Goal: Book appointment/travel/reservation

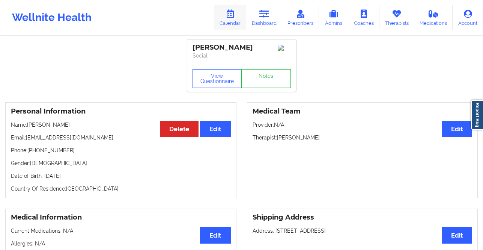
click at [237, 15] on link "Calendar" at bounding box center [230, 17] width 32 height 25
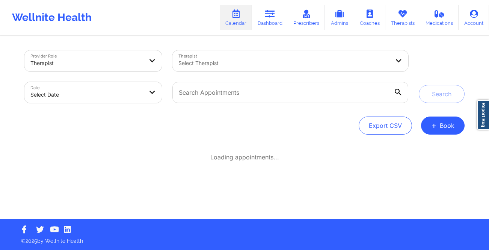
click at [112, 66] on div at bounding box center [86, 63] width 113 height 9
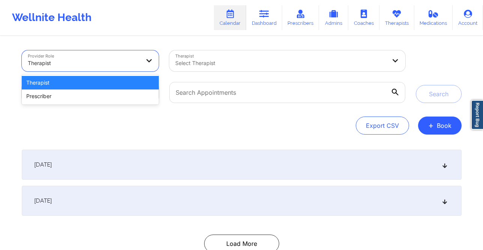
click at [92, 76] on div "Therapist" at bounding box center [90, 83] width 137 height 14
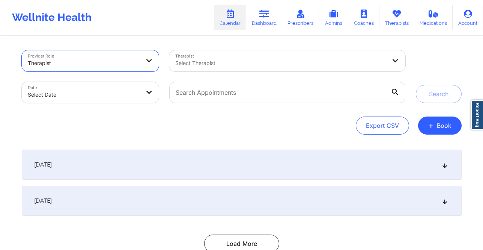
select select "2025-8"
select select "2025-9"
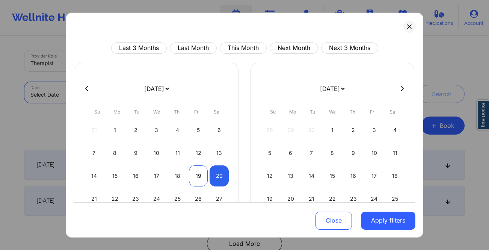
click at [203, 176] on div "19" at bounding box center [198, 175] width 19 height 21
select select "2025-8"
select select "2025-9"
click at [213, 178] on div "20" at bounding box center [218, 175] width 19 height 21
select select "2025-8"
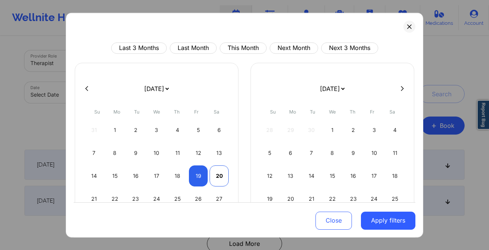
select select "2025-9"
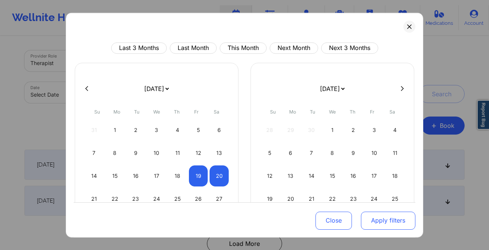
click at [396, 224] on button "Apply filters" at bounding box center [388, 220] width 54 height 18
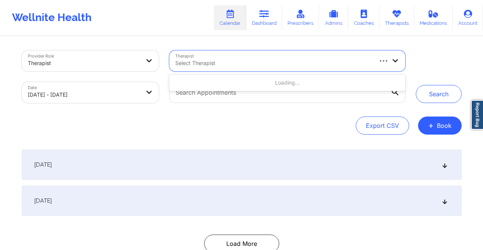
click at [259, 58] on div "Select Therapist" at bounding box center [270, 60] width 203 height 21
type input "[PERSON_NAME]"
click at [427, 93] on button "Search" at bounding box center [439, 94] width 46 height 18
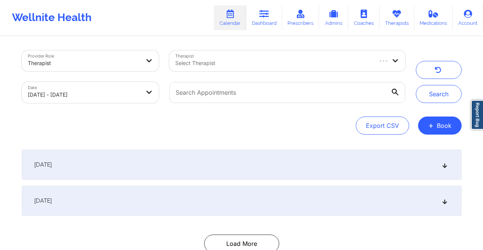
click at [274, 63] on div at bounding box center [273, 63] width 196 height 9
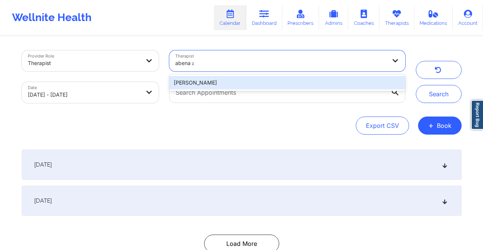
type input "abena ad"
click at [242, 79] on div "[PERSON_NAME]" at bounding box center [287, 83] width 236 height 14
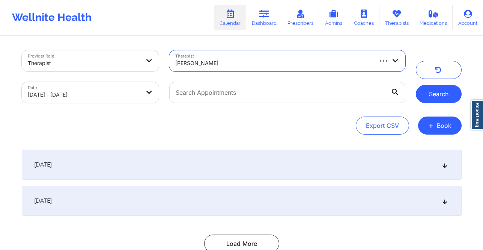
click at [437, 95] on button "Search" at bounding box center [439, 94] width 46 height 18
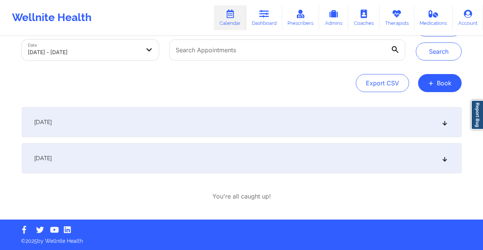
click at [169, 157] on div "[DATE]" at bounding box center [242, 158] width 440 height 30
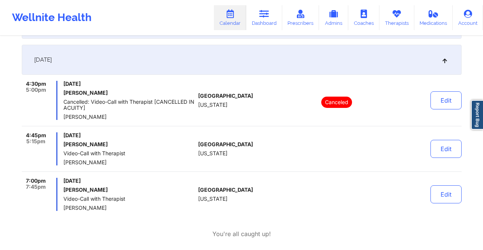
scroll to position [178, 0]
